Goal: Transaction & Acquisition: Purchase product/service

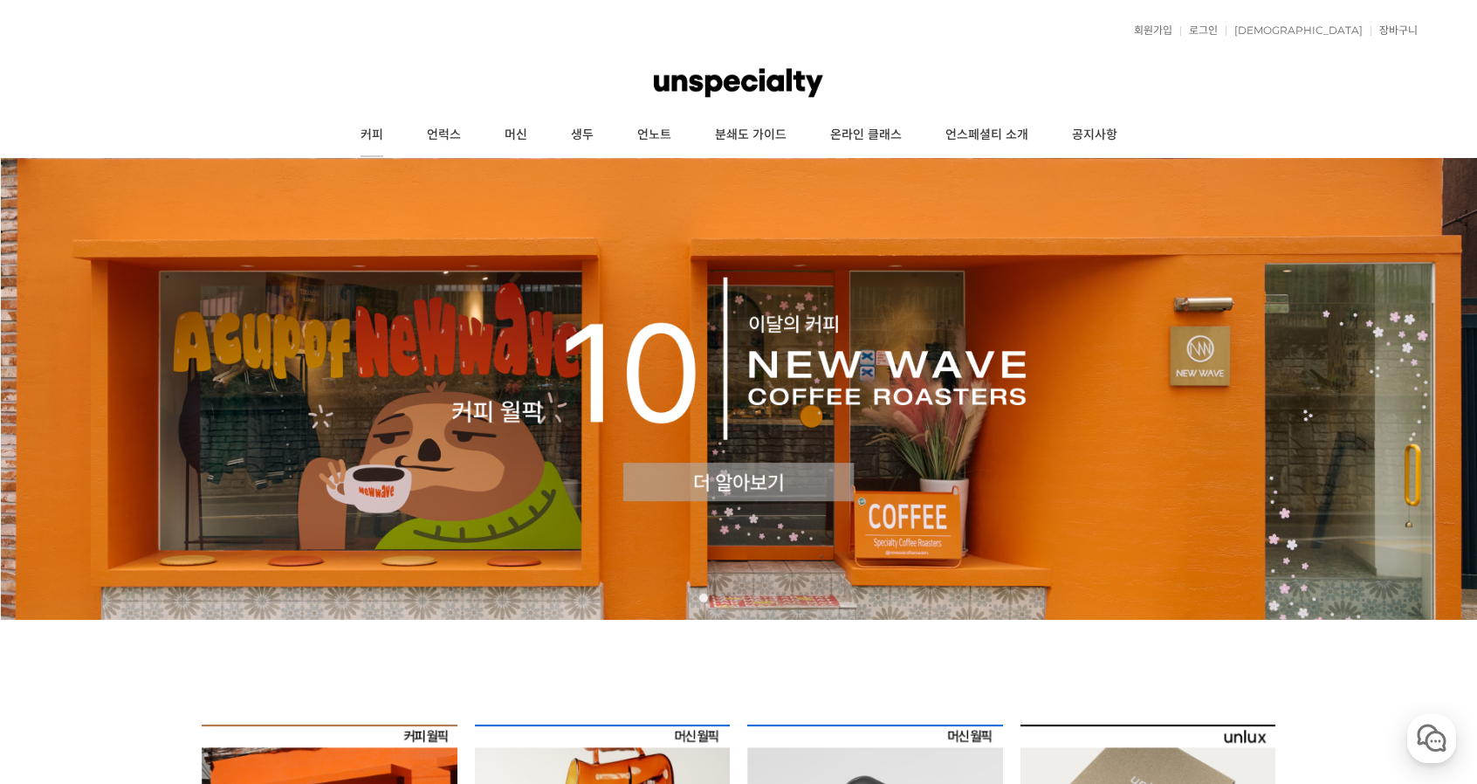
click at [378, 134] on link "커피" at bounding box center [372, 135] width 66 height 44
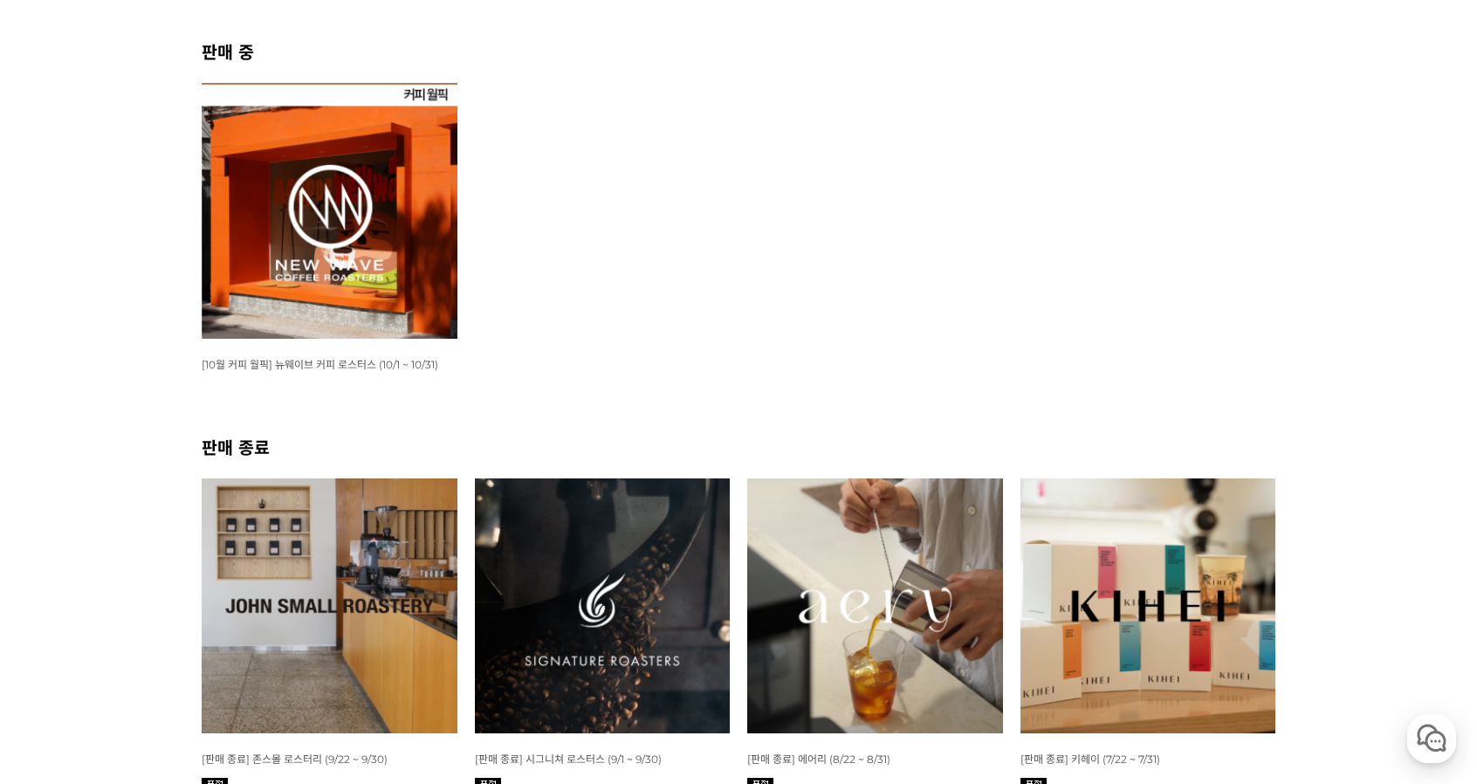
scroll to position [262, 0]
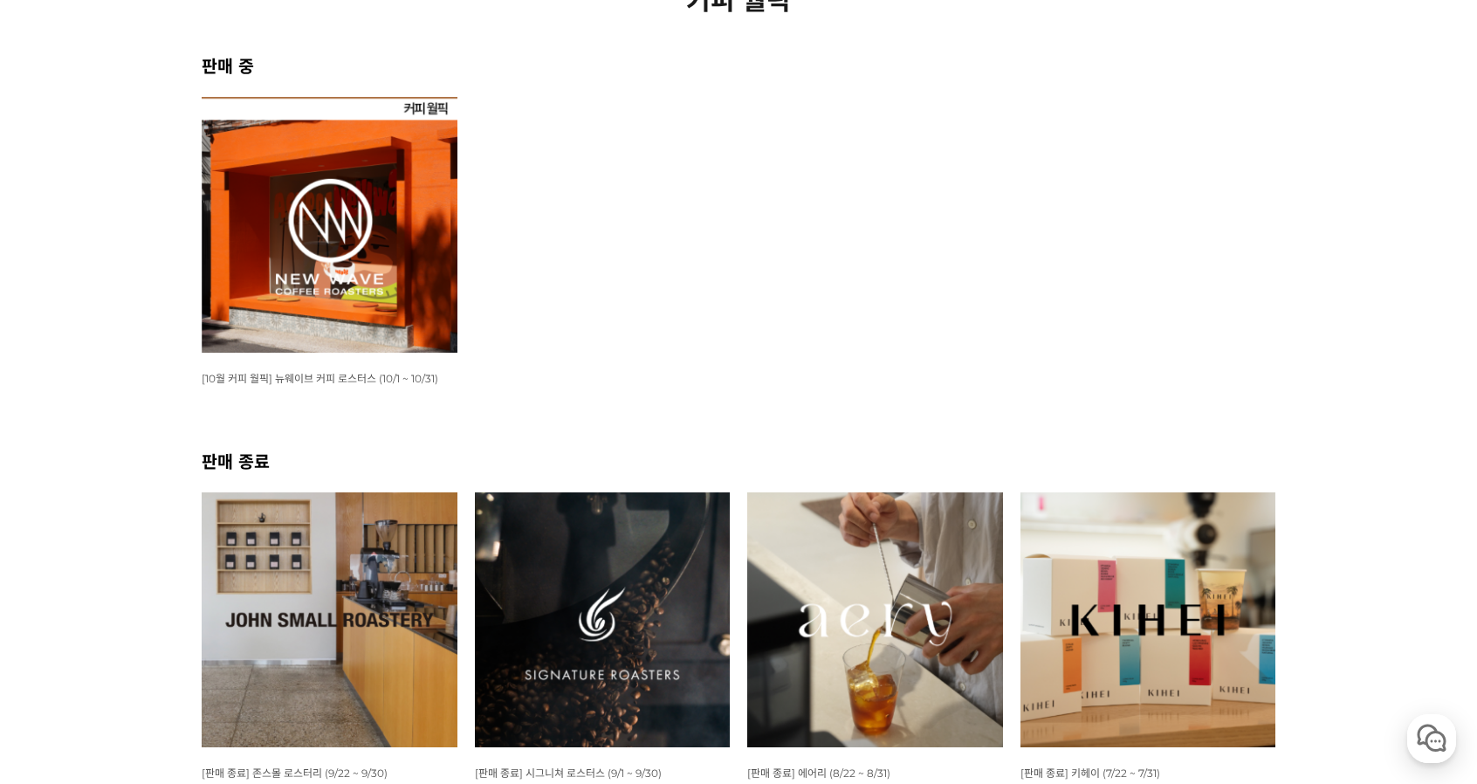
click at [421, 292] on img at bounding box center [330, 225] width 256 height 256
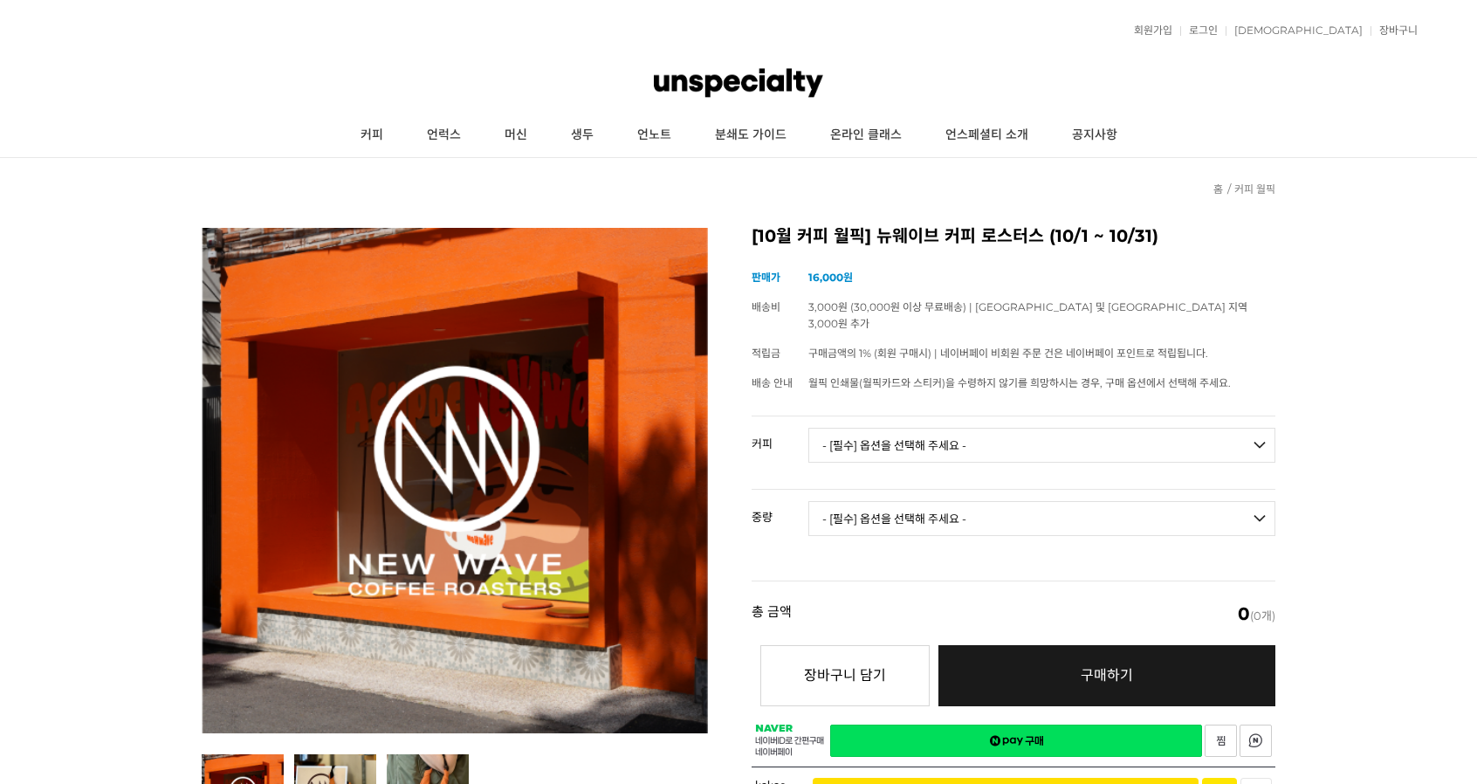
click at [951, 430] on select "- [필수] 옵션을 선택해 주세요 - ------------------- 언스페셜티 분쇄도 가이드 종이 받기 (주문 1건당 최대 1개 제공) …" at bounding box center [1041, 445] width 467 height 35
click at [808, 428] on select "- [필수] 옵션을 선택해 주세요 - ------------------- 언스페셜티 분쇄도 가이드 종이 받기 (주문 1건당 최대 1개 제공) …" at bounding box center [1041, 445] width 467 height 35
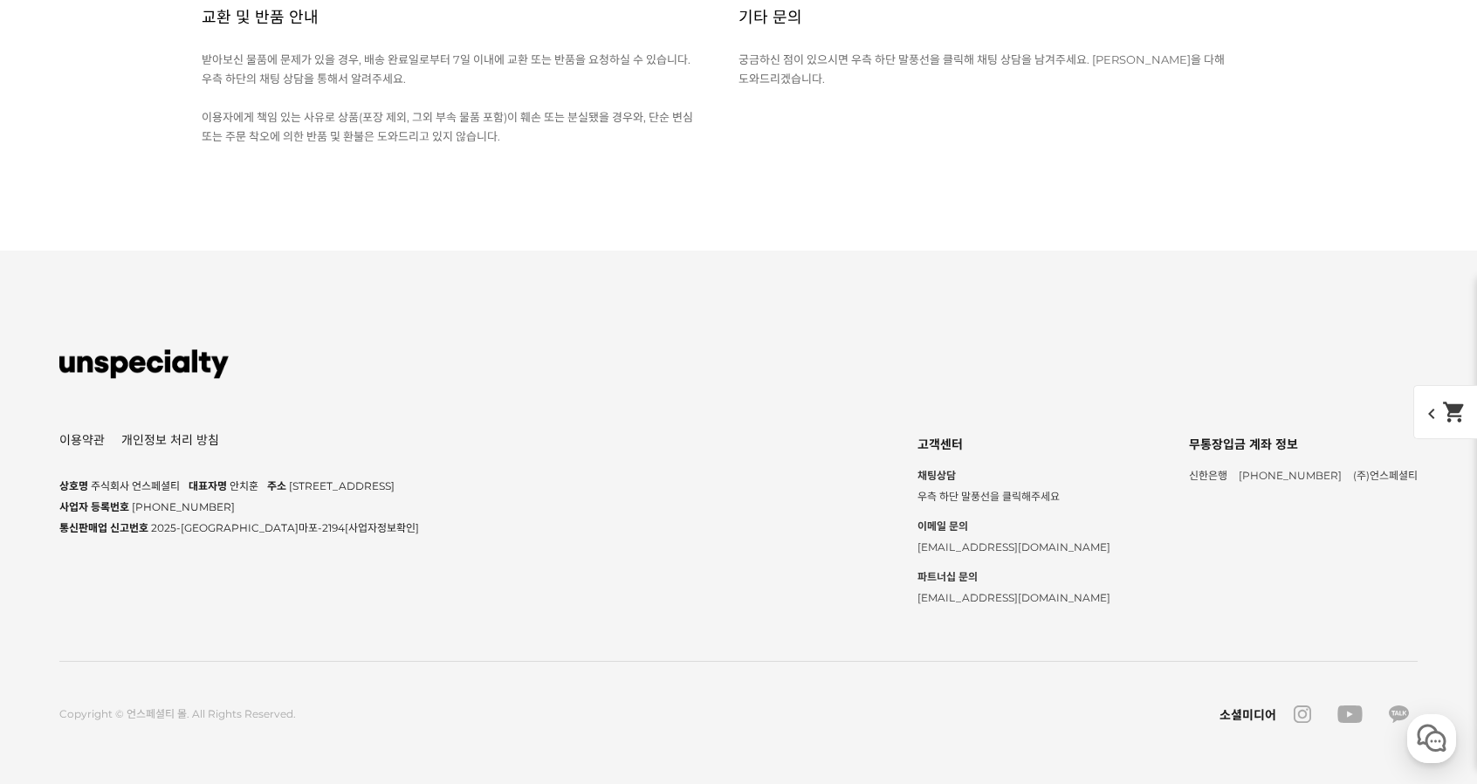
scroll to position [9952, 0]
select select "*"
